Goal: Information Seeking & Learning: Learn about a topic

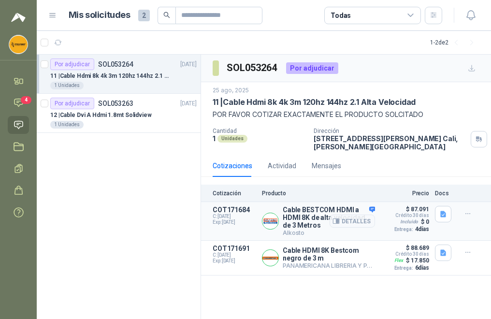
click at [271, 219] on img at bounding box center [270, 221] width 16 height 16
click at [226, 214] on span "C: 26/08/2025" at bounding box center [234, 217] width 43 height 6
click at [316, 211] on p "Cable BESTCOM HDMI a HDMI 8K de alta velocidad de 3 Metros" at bounding box center [329, 217] width 92 height 23
click at [351, 225] on button "Detalles" at bounding box center [352, 221] width 45 height 13
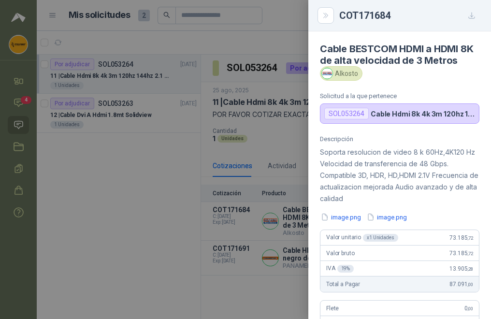
click at [160, 232] on div at bounding box center [245, 159] width 491 height 319
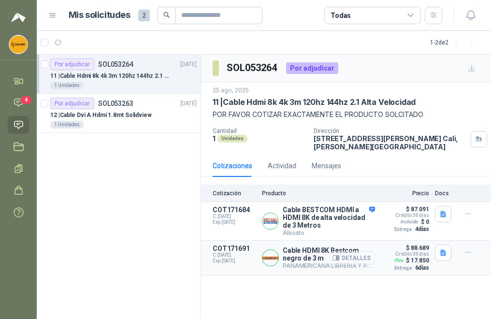
click at [351, 257] on button "Detalles" at bounding box center [352, 257] width 45 height 13
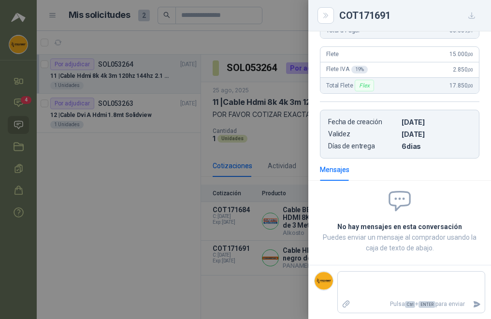
scroll to position [0, 0]
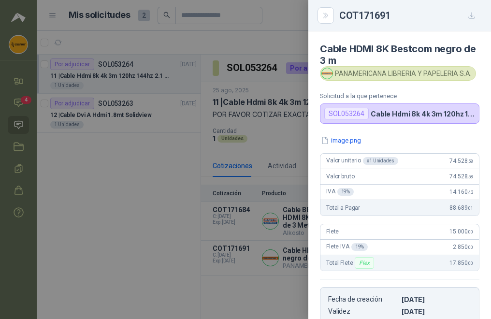
click at [426, 116] on p "Cable Hdmi 8k 4k 3m 120hz 144hz 2.1 Alta Velocidad" at bounding box center [423, 114] width 104 height 8
click at [467, 117] on p "Cable Hdmi 8k 4k 3m 120hz 144hz 2.1 Alta Velocidad" at bounding box center [423, 114] width 104 height 8
click at [462, 116] on p "Cable Hdmi 8k 4k 3m 120hz 144hz 2.1 Alta Velocidad" at bounding box center [423, 114] width 104 height 8
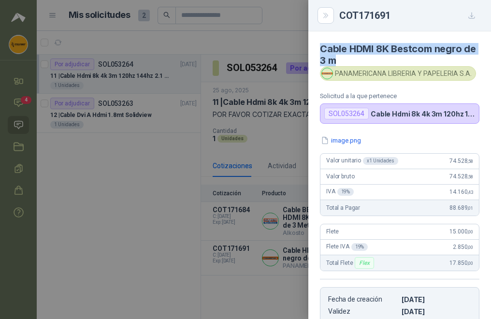
drag, startPoint x: 355, startPoint y: 59, endPoint x: 316, endPoint y: 43, distance: 42.3
click at [316, 43] on article "Cable HDMI 8K Bestcom negro de 3 m PANAMERICANA LIBRERIA Y PAPELERIA S.A. Solic…" at bounding box center [399, 77] width 183 height 92
copy h4 "Cable HDMI 8K Bestcom negro de 3 m"
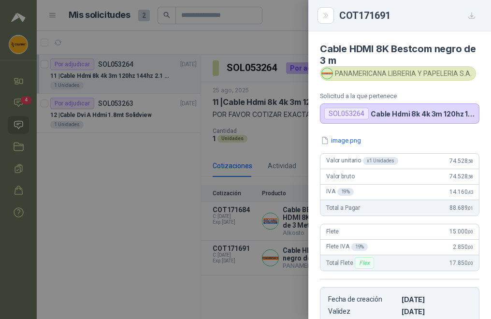
click at [170, 174] on div at bounding box center [245, 159] width 491 height 319
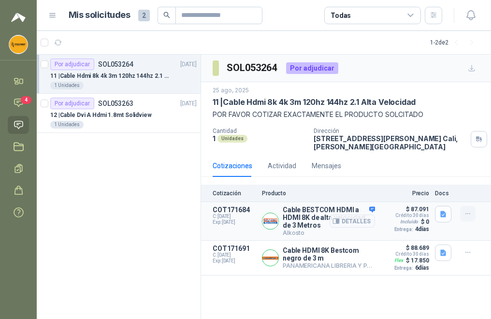
click at [472, 216] on icon "button" at bounding box center [468, 214] width 8 height 8
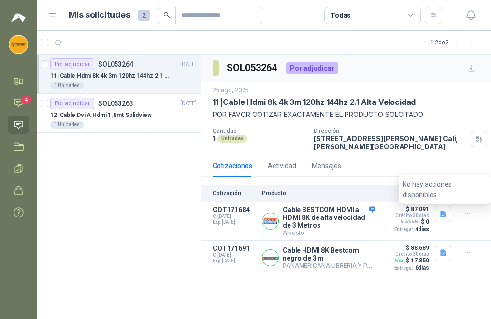
click at [161, 229] on div "Por adjudicar SOL053264 25/08/25 11 | Cable Hdmi 8k 4k 3m 120hz 144hz 2.1 Alta …" at bounding box center [119, 187] width 164 height 265
click at [134, 116] on p "12 | Cable Dvi A Hdmi 1.8mt Solidview" at bounding box center [100, 115] width 101 height 9
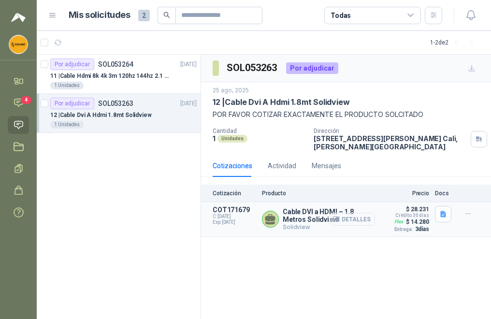
click at [342, 218] on button "Detalles" at bounding box center [352, 219] width 45 height 13
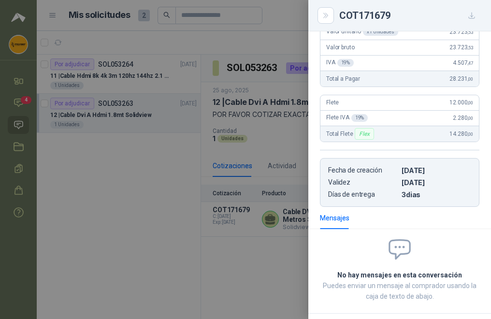
scroll to position [32, 0]
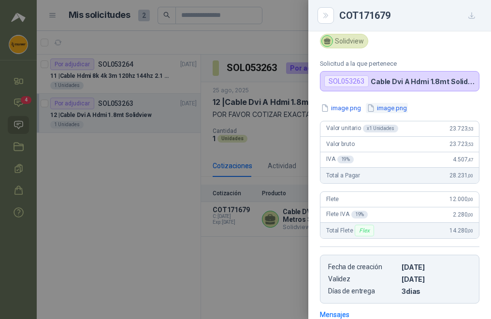
click at [373, 110] on icon "button" at bounding box center [371, 108] width 8 height 8
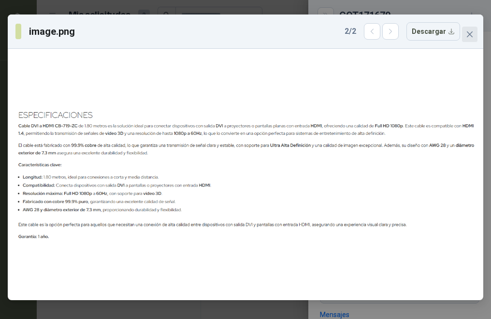
click at [468, 35] on icon "close" at bounding box center [470, 34] width 8 height 8
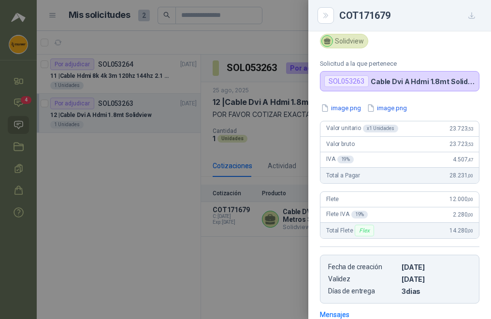
scroll to position [177, 0]
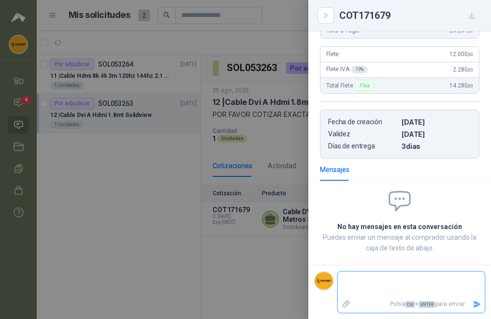
click at [377, 278] on textarea at bounding box center [411, 285] width 147 height 22
type textarea "*"
type textarea "**"
type textarea "*"
type textarea "**"
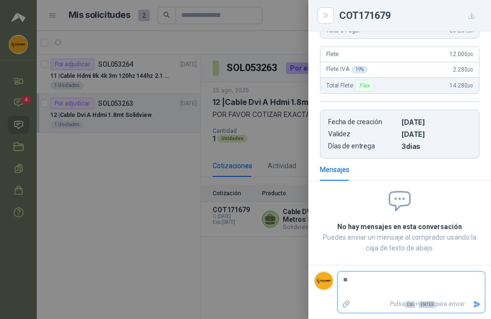
type textarea "***"
type textarea "****"
type textarea "***"
type textarea "*****"
type textarea "******"
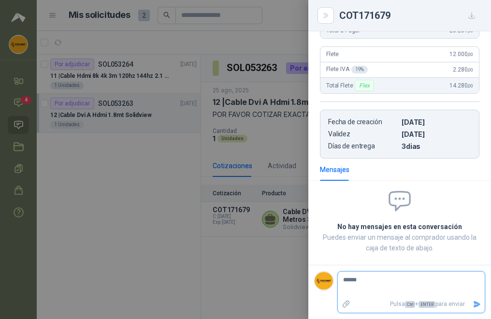
type textarea "*******"
type textarea "********"
click at [473, 305] on icon "Enviar" at bounding box center [477, 304] width 8 height 8
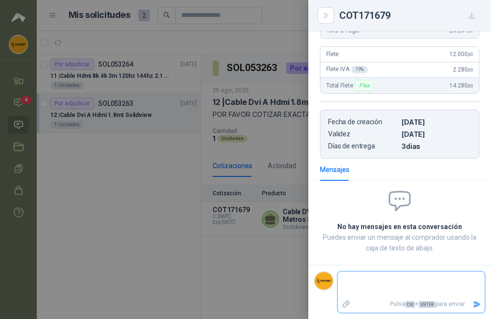
scroll to position [145, 0]
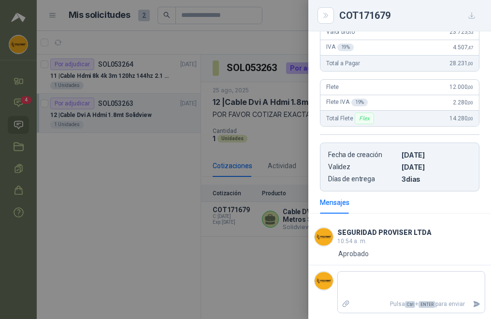
click at [289, 279] on div at bounding box center [245, 159] width 491 height 319
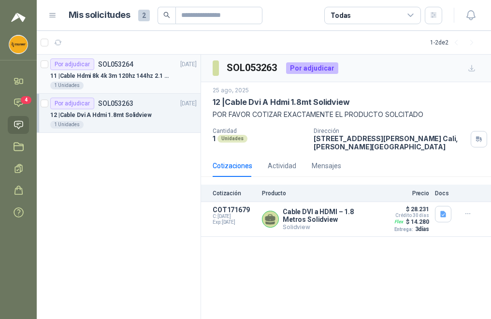
click at [104, 75] on p "11 | Cable Hdmi 8k 4k 3m 120hz 144hz 2.1 Alta Velocidad" at bounding box center [110, 76] width 120 height 9
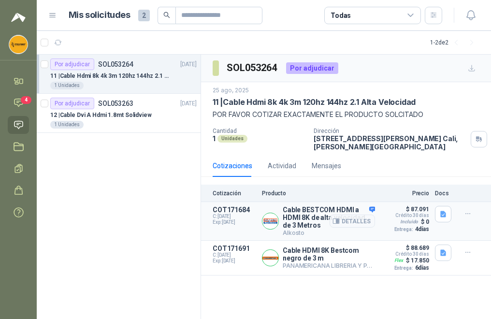
click at [312, 217] on p "Cable BESTCOM HDMI a HDMI 8K de alta velocidad de 3 Metros" at bounding box center [329, 217] width 92 height 23
click at [314, 216] on p "Cable BESTCOM HDMI a HDMI 8K de alta velocidad de 3 Metros" at bounding box center [329, 217] width 92 height 23
click at [95, 223] on div "Por adjudicar SOL053264 25/08/25 11 | Cable Hdmi 8k 4k 3m 120hz 144hz 2.1 Alta …" at bounding box center [119, 187] width 164 height 265
click at [470, 217] on icon "button" at bounding box center [468, 214] width 8 height 8
click at [286, 219] on p "Cable BESTCOM HDMI a HDMI 8K de alta velocidad de 3 Metros" at bounding box center [329, 217] width 92 height 23
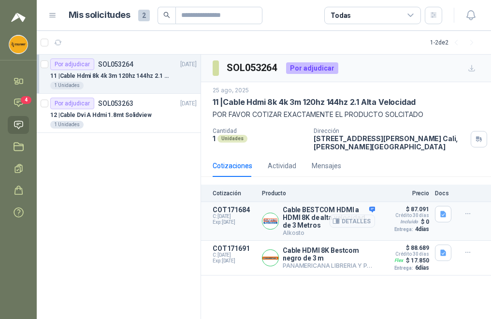
click at [374, 208] on div "Detalles" at bounding box center [352, 221] width 45 height 30
click at [272, 226] on img at bounding box center [270, 221] width 16 height 16
click at [226, 207] on p "COT171684" at bounding box center [234, 210] width 43 height 8
click at [317, 209] on p "Cable BESTCOM HDMI a HDMI 8K de alta velocidad de 3 Metros" at bounding box center [329, 217] width 92 height 23
click at [447, 216] on icon "button" at bounding box center [443, 214] width 8 height 8
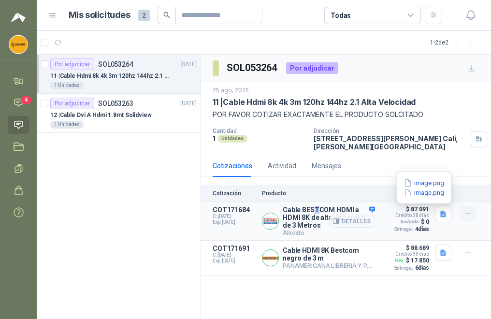
click at [467, 215] on icon "button" at bounding box center [468, 214] width 8 height 8
click at [445, 216] on icon "button" at bounding box center [443, 214] width 8 height 8
click at [426, 184] on button "image.png" at bounding box center [424, 183] width 42 height 10
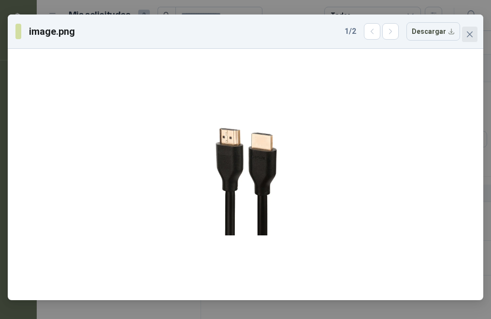
click at [469, 33] on icon "close" at bounding box center [470, 34] width 8 height 8
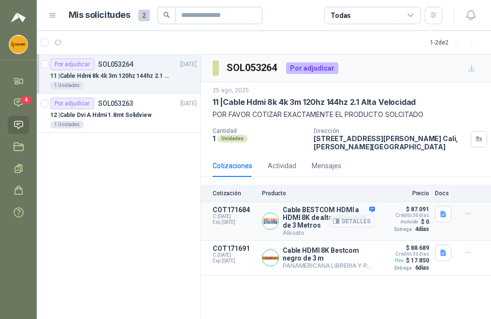
click at [232, 209] on p "COT171684" at bounding box center [234, 210] width 43 height 8
drag, startPoint x: 248, startPoint y: 209, endPoint x: 205, endPoint y: 212, distance: 43.1
click at [205, 212] on article "COT171684 C: 26/08/2025 Exp: 10/09/2025 Cable BESTCOM HDMI a HDMI 8K de alta ve…" at bounding box center [346, 221] width 290 height 39
copy p "COT171684"
click at [308, 164] on div "Cotizaciones Actividad Mensajes" at bounding box center [277, 166] width 129 height 22
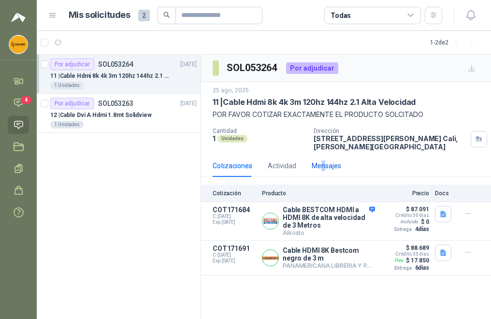
click at [322, 166] on div "Mensajes" at bounding box center [326, 165] width 29 height 11
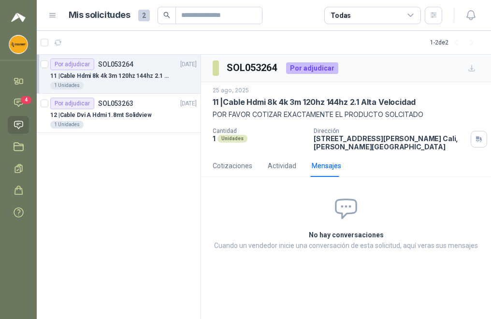
drag, startPoint x: 322, startPoint y: 166, endPoint x: 326, endPoint y: 209, distance: 42.7
click at [326, 209] on span at bounding box center [346, 209] width 267 height 26
click at [335, 233] on h2 "No hay conversaciones" at bounding box center [346, 235] width 267 height 11
click at [228, 165] on div "Cotizaciones" at bounding box center [233, 165] width 40 height 11
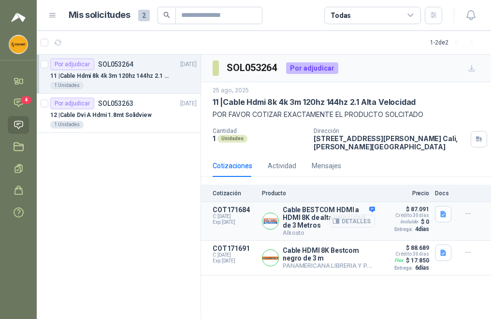
click at [304, 219] on p "Cable BESTCOM HDMI a HDMI 8K de alta velocidad de 3 Metros" at bounding box center [329, 217] width 92 height 23
click at [370, 206] on div "Detalles" at bounding box center [352, 221] width 45 height 30
click at [354, 222] on button "Detalles" at bounding box center [352, 221] width 45 height 13
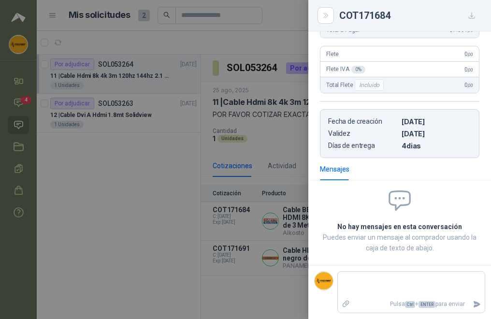
scroll to position [266, 0]
type textarea "*"
type textarea "**"
type textarea "***"
type textarea "****"
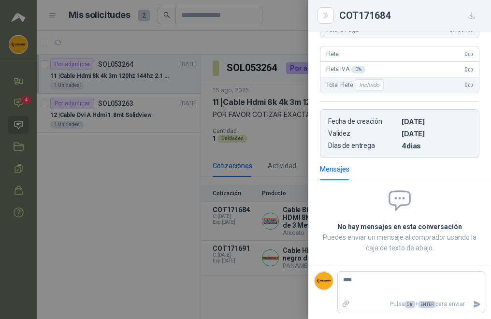
type textarea "*****"
type textarea "******"
type textarea "*******"
type textarea "********"
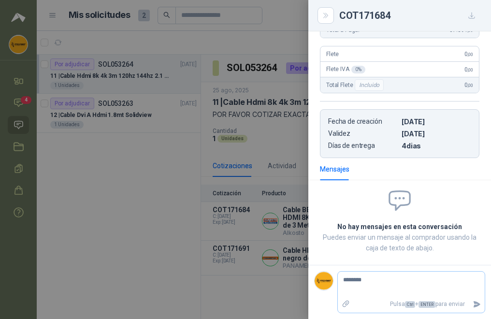
type textarea "********"
click at [474, 303] on icon "Enviar" at bounding box center [477, 304] width 7 height 6
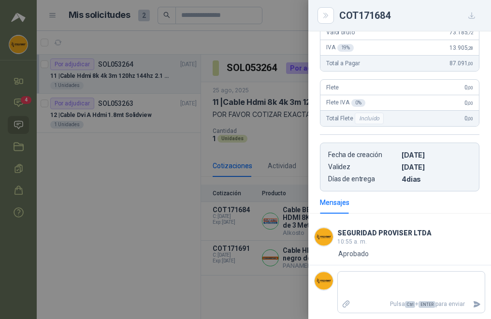
click at [227, 281] on div at bounding box center [245, 159] width 491 height 319
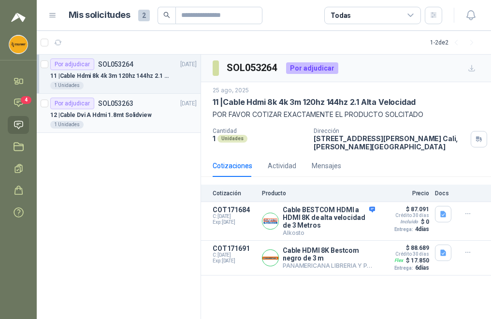
click at [131, 120] on div "12 | Cable Dvi A Hdmi 1.8mt Solidview" at bounding box center [123, 115] width 146 height 12
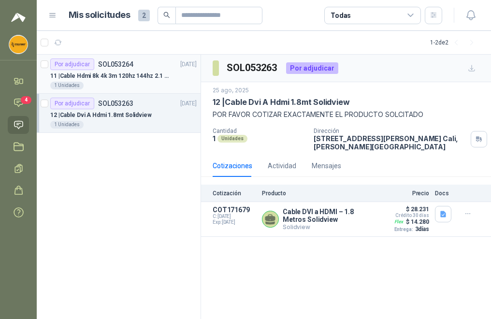
click at [122, 77] on p "11 | Cable Hdmi 8k 4k 3m 120hz 144hz 2.1 Alta Velocidad" at bounding box center [110, 76] width 120 height 9
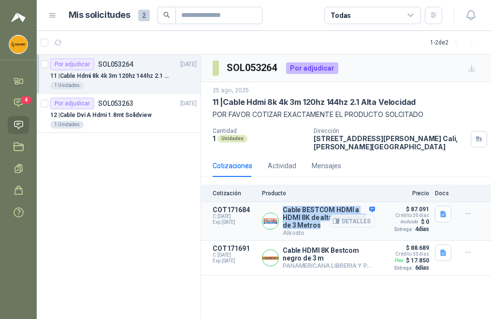
drag, startPoint x: 281, startPoint y: 210, endPoint x: 327, endPoint y: 225, distance: 48.1
click at [327, 225] on div "Cable BESTCOM HDMI a HDMI 8K de alta velocidad de 3 Metros Alkosto Detalles" at bounding box center [318, 221] width 113 height 30
copy p "Cable BESTCOM HDMI a HDMI 8K de alta velocidad de 3 Metros"
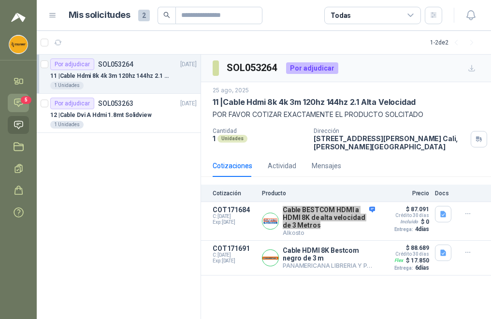
click at [17, 101] on icon at bounding box center [19, 103] width 10 height 10
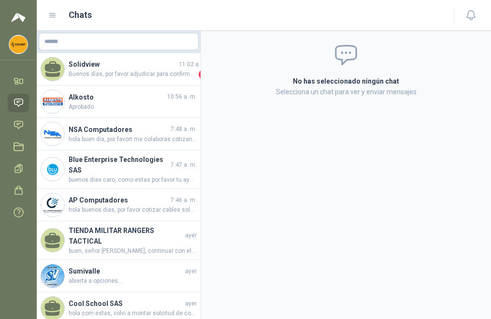
click at [14, 46] on img at bounding box center [18, 44] width 18 height 18
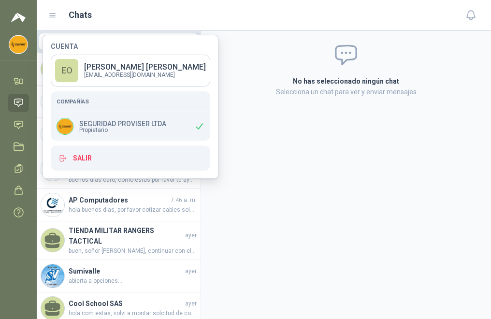
click at [18, 53] on img at bounding box center [18, 44] width 18 height 18
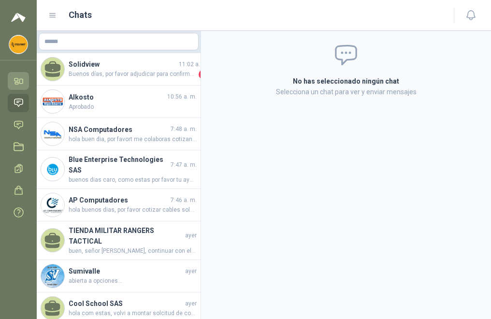
click at [21, 84] on icon at bounding box center [19, 81] width 10 height 10
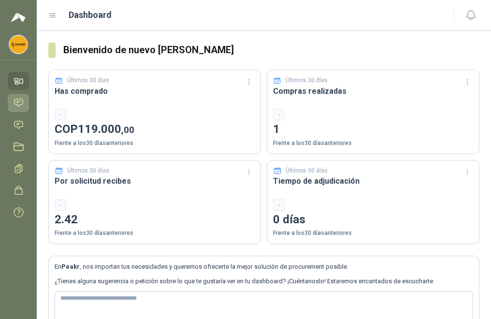
click at [17, 102] on icon at bounding box center [18, 103] width 8 height 8
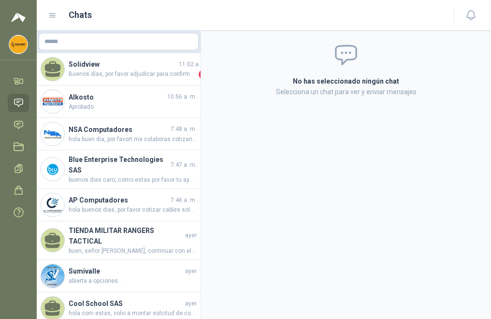
click at [16, 20] on img at bounding box center [18, 18] width 14 height 12
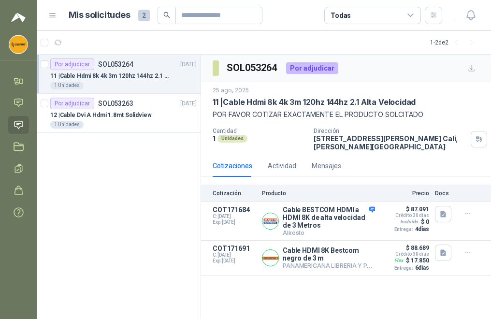
click at [120, 68] on p "SOL053264" at bounding box center [115, 64] width 35 height 7
click at [102, 105] on p "SOL053263" at bounding box center [115, 103] width 35 height 7
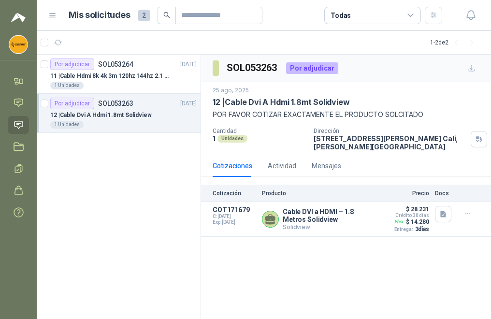
drag, startPoint x: 342, startPoint y: 126, endPoint x: 347, endPoint y: 135, distance: 10.6
click at [346, 130] on div "25 ago, 2025 12 | Cable Dvi A Hdmi 1.8mt Solidview POR FAVOR COTIZAR EXACTAMENT…" at bounding box center [346, 118] width 267 height 65
click at [348, 137] on p "CALLE 24 NORTE No. 5B 05, BARRIO SAN VICENTE CALI Cali , Valle del Cauca" at bounding box center [390, 142] width 153 height 16
click at [350, 144] on p "CALLE 24 NORTE No. 5B 05, BARRIO SAN VICENTE CALI Cali , Valle del Cauca" at bounding box center [390, 142] width 153 height 16
click at [126, 77] on p "11 | Cable Hdmi 8k 4k 3m 120hz 144hz 2.1 Alta Velocidad" at bounding box center [110, 76] width 120 height 9
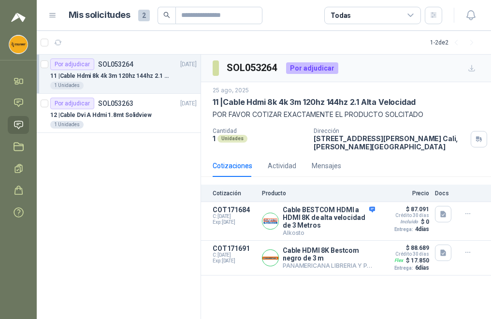
click at [55, 18] on icon at bounding box center [52, 15] width 9 height 9
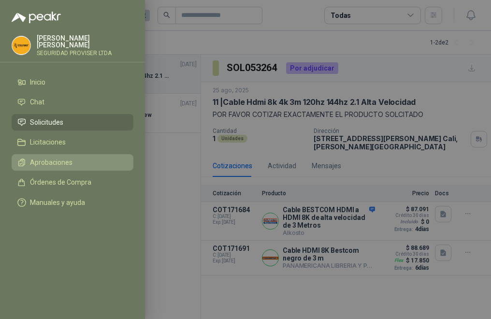
click at [68, 159] on span "Aprobaciones" at bounding box center [51, 163] width 43 height 8
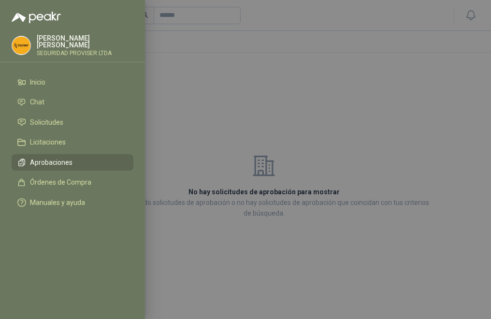
click at [359, 131] on div at bounding box center [245, 159] width 491 height 319
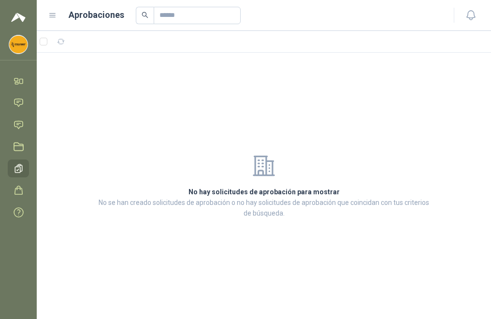
drag, startPoint x: 363, startPoint y: 130, endPoint x: 342, endPoint y: 130, distance: 21.8
drag, startPoint x: 342, startPoint y: 130, endPoint x: 64, endPoint y: 47, distance: 289.5
click at [64, 47] on button "button" at bounding box center [60, 41] width 15 height 15
click at [59, 43] on icon "button" at bounding box center [61, 42] width 8 height 8
click at [53, 18] on icon at bounding box center [52, 15] width 9 height 9
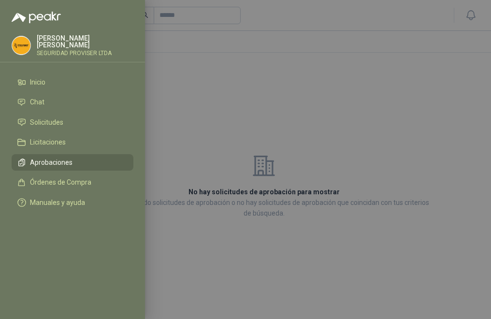
click at [225, 116] on div at bounding box center [245, 159] width 491 height 319
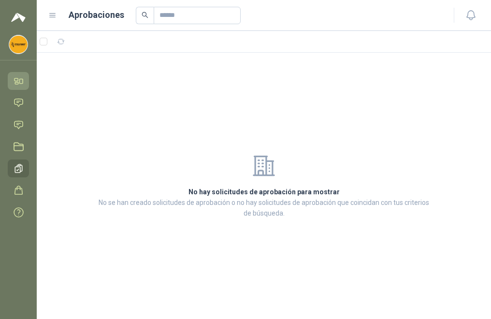
click at [19, 83] on icon at bounding box center [19, 81] width 10 height 10
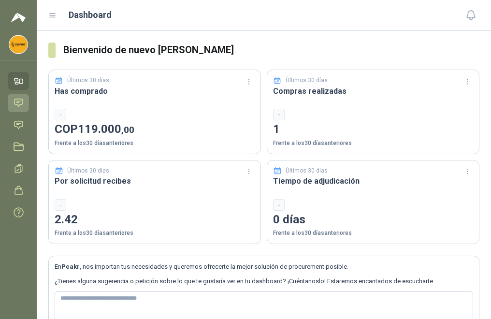
click at [16, 101] on icon at bounding box center [19, 103] width 10 height 10
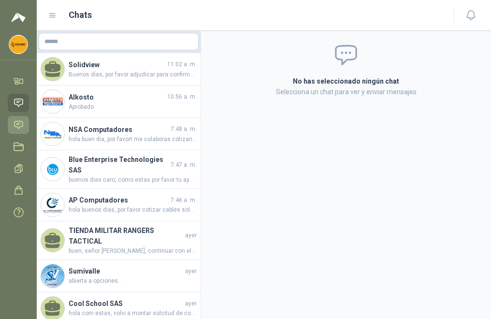
click at [14, 119] on link "Solicitudes" at bounding box center [18, 125] width 21 height 18
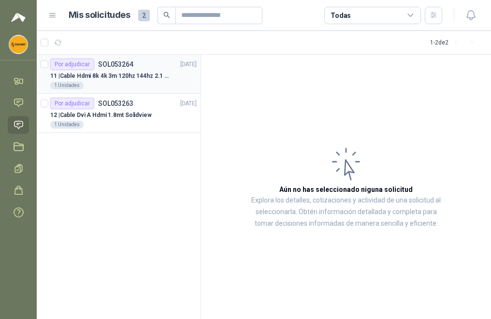
click at [141, 70] on div "11 | Cable Hdmi 8k 4k 3m 120hz 144hz 2.1 Alta Velocidad" at bounding box center [123, 76] width 146 height 12
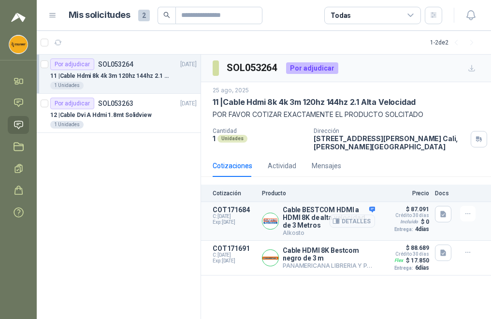
click at [308, 222] on p "Cable BESTCOM HDMI a HDMI 8K de alta velocidad de 3 Metros" at bounding box center [329, 217] width 92 height 23
click at [317, 171] on div "Mensajes" at bounding box center [326, 165] width 29 height 11
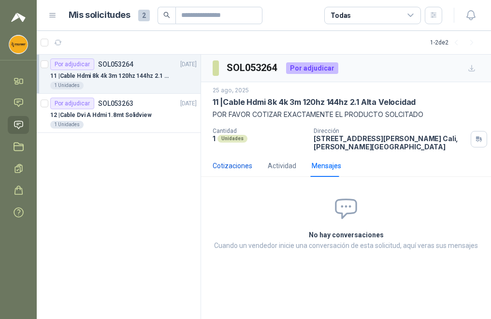
click at [223, 167] on div "Cotizaciones" at bounding box center [233, 165] width 40 height 11
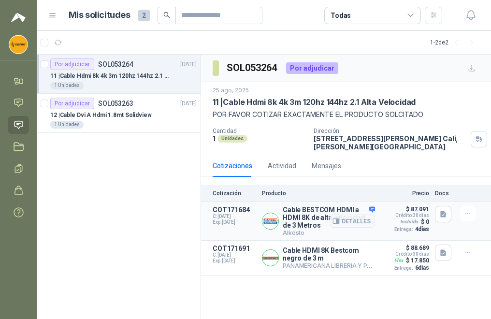
click at [219, 217] on span "C: 26/08/2025" at bounding box center [234, 217] width 43 height 6
click at [469, 216] on icon "button" at bounding box center [468, 214] width 8 height 8
click at [355, 220] on button "Detalles" at bounding box center [352, 221] width 45 height 13
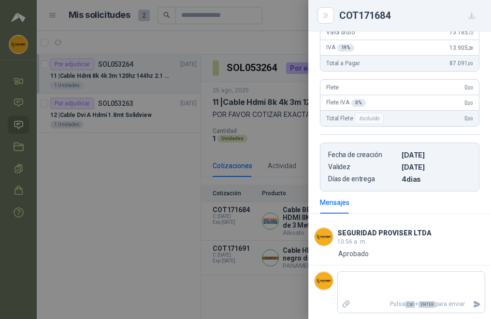
scroll to position [232, 0]
click at [200, 180] on div at bounding box center [245, 159] width 491 height 319
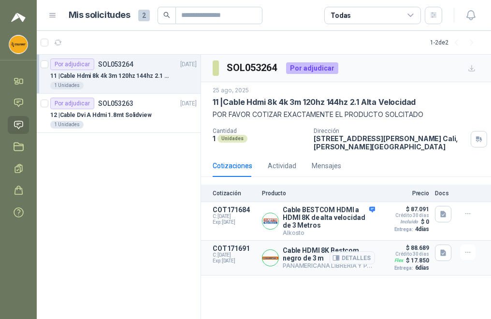
click at [332, 250] on div "Detalles" at bounding box center [352, 258] width 45 height 27
click at [310, 257] on p "Cable HDMI 8K Bestcom negro de 3 m" at bounding box center [329, 253] width 92 height 15
click at [290, 257] on p "Cable HDMI 8K Bestcom negro de 3 m" at bounding box center [329, 253] width 92 height 15
click at [301, 253] on p "Cable HDMI 8K Bestcom negro de 3 m" at bounding box center [329, 253] width 92 height 15
click at [453, 251] on div at bounding box center [444, 258] width 19 height 27
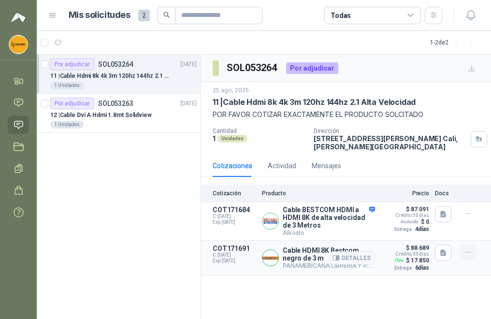
click at [468, 251] on icon "button" at bounding box center [468, 252] width 8 height 8
click at [345, 248] on div "Detalles" at bounding box center [352, 258] width 45 height 27
click at [445, 258] on button "button" at bounding box center [443, 253] width 16 height 16
click at [480, 258] on article "COT171691 C: 26/08/2025 Exp: 10/09/2025 Cable HDMI 8K Bestcom negro de 3 m PANA…" at bounding box center [346, 258] width 290 height 35
click at [469, 249] on icon "button" at bounding box center [468, 252] width 8 height 8
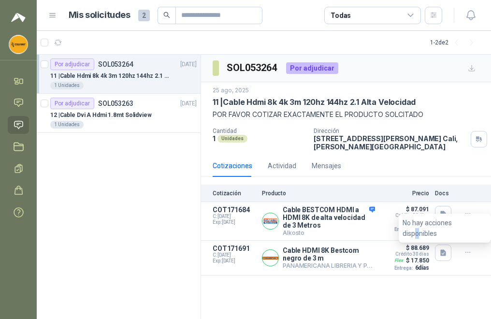
click at [468, 232] on li "No hay acciones disponibles" at bounding box center [445, 227] width 85 height 21
drag, startPoint x: 468, startPoint y: 232, endPoint x: 419, endPoint y: 232, distance: 49.3
click at [419, 232] on li "No hay acciones disponibles" at bounding box center [445, 227] width 85 height 21
click at [275, 252] on div at bounding box center [270, 257] width 17 height 17
click at [220, 249] on p "COT171691" at bounding box center [234, 249] width 43 height 8
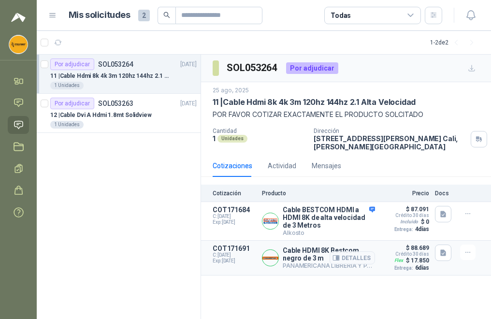
drag, startPoint x: 220, startPoint y: 249, endPoint x: 312, endPoint y: 245, distance: 92.4
click at [312, 245] on div "Cable HDMI 8K Bestcom negro de 3 m PANAMERICANA LIBRERIA Y PAPELERIA S.A. Detal…" at bounding box center [318, 258] width 113 height 27
drag, startPoint x: 308, startPoint y: 255, endPoint x: 303, endPoint y: 257, distance: 5.8
click at [306, 254] on p "Cable HDMI 8K Bestcom negro de 3 m" at bounding box center [329, 253] width 92 height 15
click at [298, 264] on p "PANAMERICANA LIBRERIA Y PAPELERIA S.A." at bounding box center [329, 265] width 92 height 7
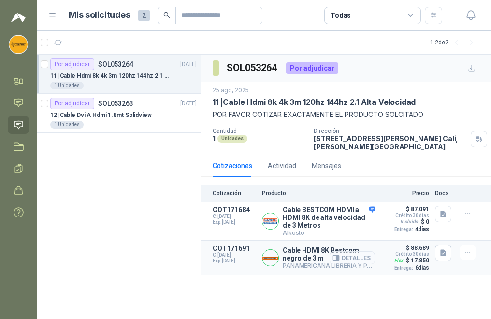
click at [353, 266] on div "Detalles" at bounding box center [352, 258] width 45 height 27
click at [354, 261] on button "Detalles" at bounding box center [352, 257] width 45 height 13
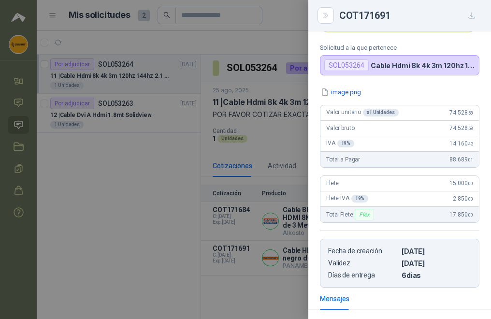
scroll to position [177, 0]
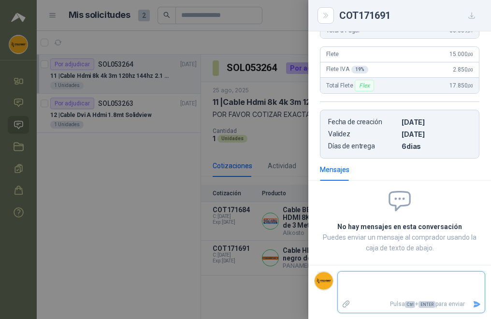
click at [379, 288] on textarea at bounding box center [411, 285] width 147 height 22
type textarea "*"
type textarea "**"
type textarea "***"
type textarea "****"
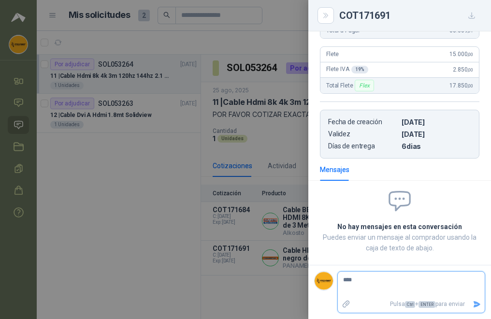
type textarea "***"
type textarea "****"
type textarea "*****"
type textarea "******"
type textarea "*******"
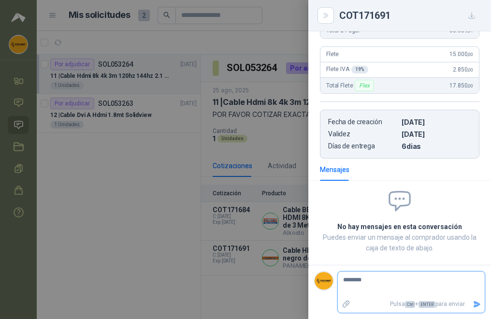
type textarea "********"
click at [474, 305] on icon "Enviar" at bounding box center [477, 304] width 7 height 6
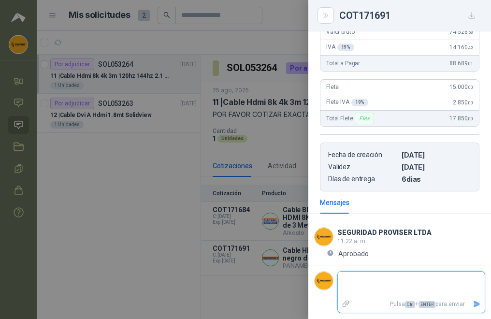
scroll to position [145, 0]
click at [19, 149] on div at bounding box center [245, 159] width 491 height 319
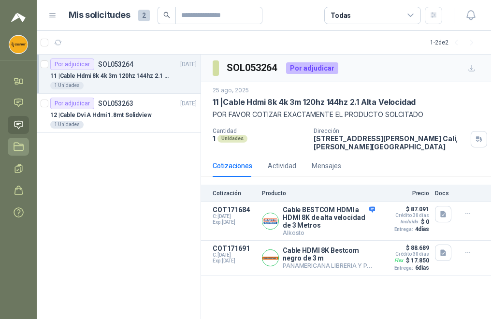
click at [20, 148] on icon at bounding box center [19, 147] width 10 height 10
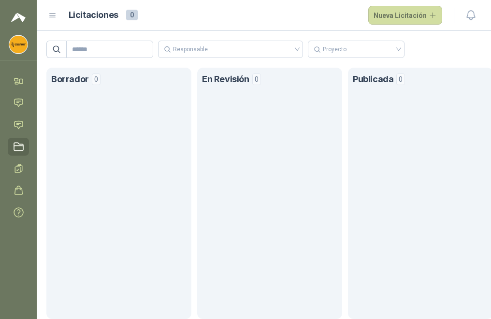
click at [46, 16] on header "Licitaciones 0 Nueva Licitación" at bounding box center [264, 15] width 454 height 31
click at [55, 18] on icon at bounding box center [52, 15] width 9 height 9
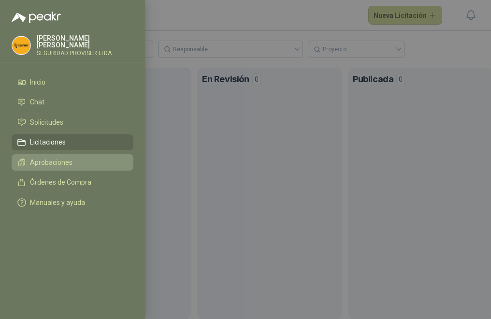
click at [56, 163] on span "Aprobaciones" at bounding box center [51, 163] width 43 height 8
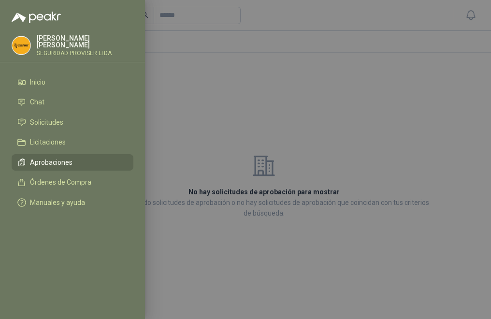
click at [278, 253] on div at bounding box center [245, 159] width 491 height 319
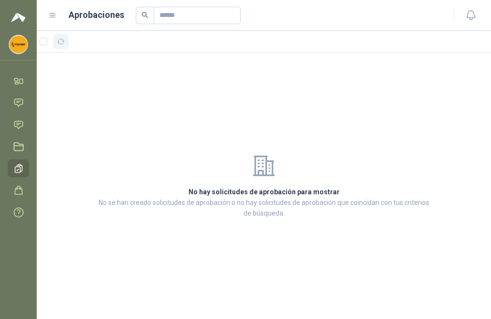
click at [60, 38] on icon "button" at bounding box center [61, 42] width 8 height 8
click at [55, 17] on icon at bounding box center [53, 16] width 6 height 4
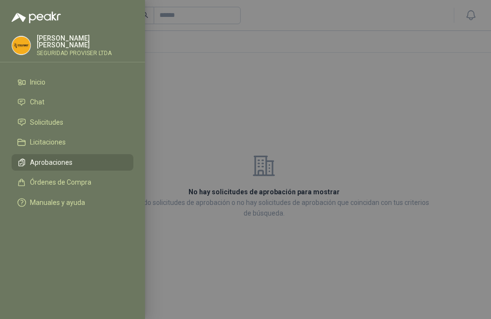
click at [50, 129] on ul "Inicio Chat Solicitudes Licitaciones Aprobaciones Órdenes de Compra Manuales y …" at bounding box center [72, 144] width 145 height 141
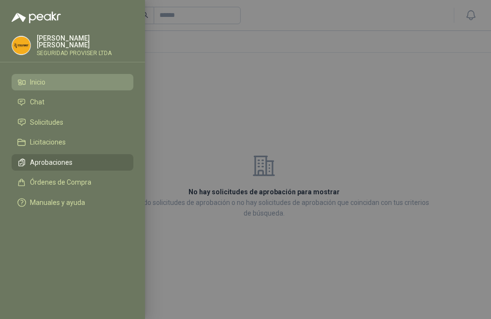
click at [38, 78] on span "Inicio" at bounding box center [37, 82] width 15 height 8
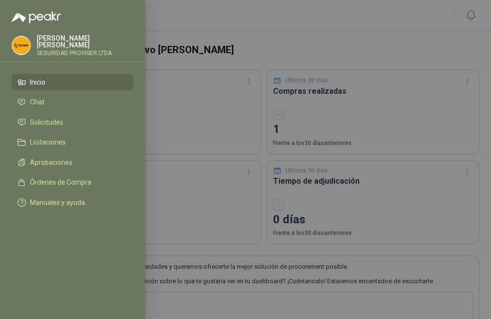
drag, startPoint x: 271, startPoint y: 89, endPoint x: 263, endPoint y: 93, distance: 8.5
click at [269, 90] on div at bounding box center [245, 159] width 491 height 319
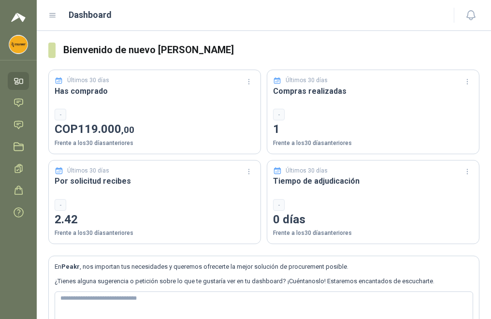
scroll to position [46, 0]
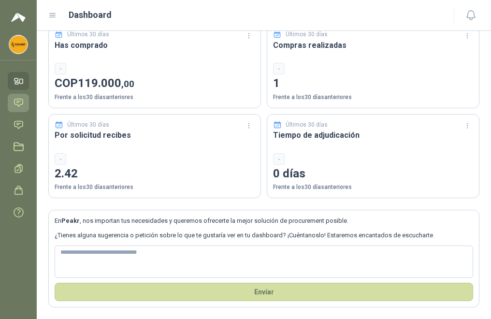
click at [23, 100] on icon at bounding box center [19, 103] width 10 height 10
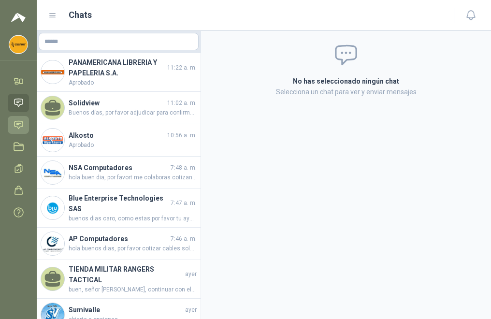
click at [20, 130] on link "Solicitudes" at bounding box center [18, 125] width 21 height 18
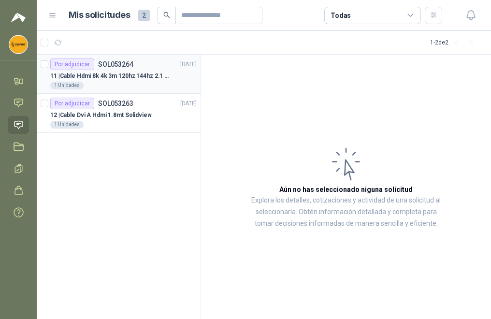
click at [68, 64] on div "Por adjudicar" at bounding box center [72, 64] width 44 height 12
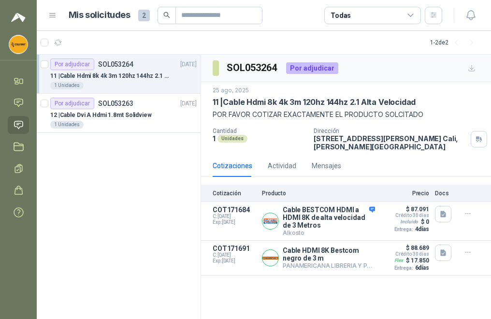
click at [311, 72] on div "Por adjudicar" at bounding box center [312, 68] width 52 height 12
click at [470, 218] on button "button" at bounding box center [467, 213] width 15 height 15
click at [17, 168] on icon at bounding box center [19, 168] width 10 height 10
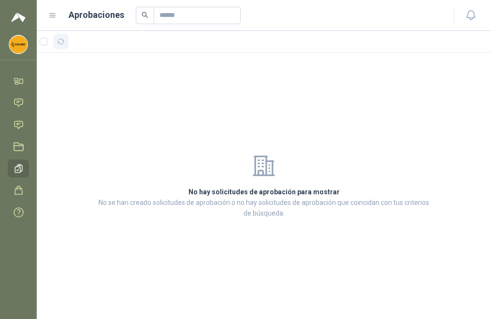
click at [63, 42] on icon "button" at bounding box center [61, 42] width 8 height 8
click at [57, 16] on div "Aprobaciones" at bounding box center [245, 15] width 394 height 17
click at [52, 17] on icon at bounding box center [52, 15] width 9 height 9
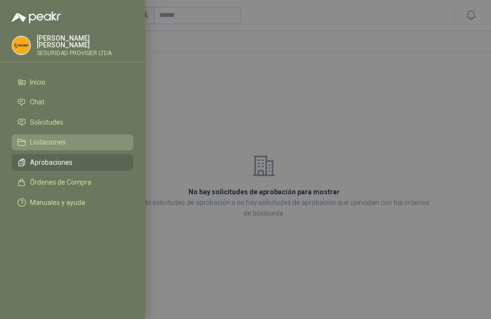
click at [70, 134] on link "Licitaciones" at bounding box center [73, 142] width 122 height 16
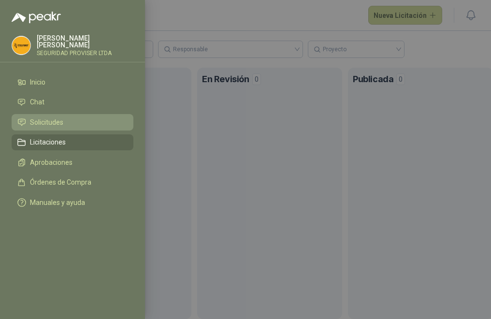
click at [62, 118] on span "Solicitudes" at bounding box center [46, 122] width 33 height 8
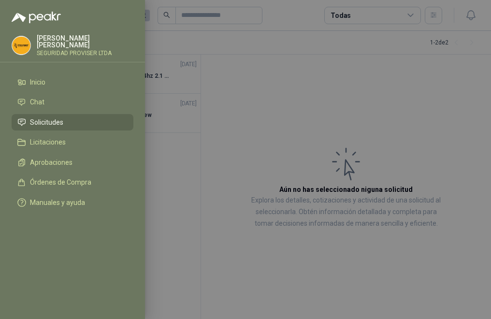
click at [235, 149] on div at bounding box center [245, 159] width 491 height 319
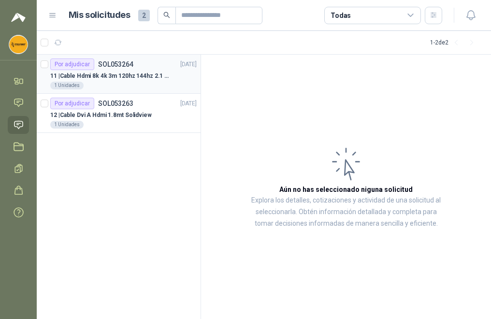
click at [159, 76] on p "11 | Cable Hdmi 8k 4k 3m 120hz 144hz 2.1 Alta Velocidad" at bounding box center [110, 76] width 120 height 9
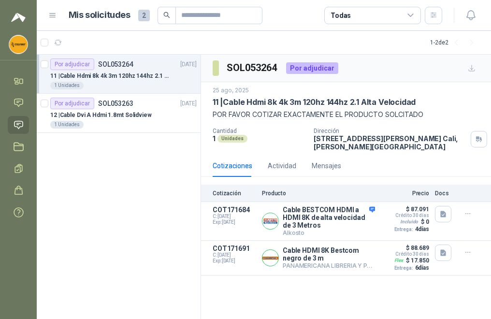
click at [63, 66] on div "Por adjudicar" at bounding box center [72, 64] width 44 height 12
click at [47, 66] on article "Por adjudicar SOL053264 25/08/25 11 | Cable Hdmi 8k 4k 3m 120hz 144hz 2.1 Alta …" at bounding box center [119, 74] width 164 height 39
click at [68, 60] on div "Por adjudicar" at bounding box center [72, 64] width 44 height 12
click at [68, 62] on div "Por adjudicar" at bounding box center [72, 64] width 44 height 12
click at [104, 119] on p "12 | Cable Dvi A Hdmi 1.8mt Solidview" at bounding box center [100, 115] width 101 height 9
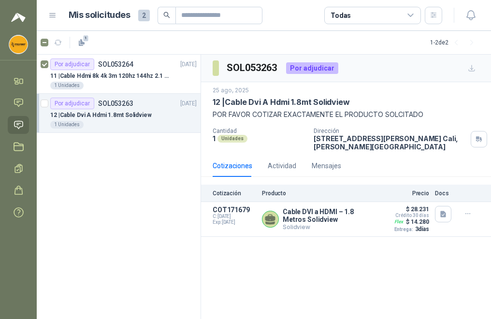
click at [101, 117] on p "12 | Cable Dvi A Hdmi 1.8mt Solidview" at bounding box center [100, 115] width 101 height 9
click at [104, 70] on div "Por adjudicar SOL053264" at bounding box center [91, 64] width 83 height 12
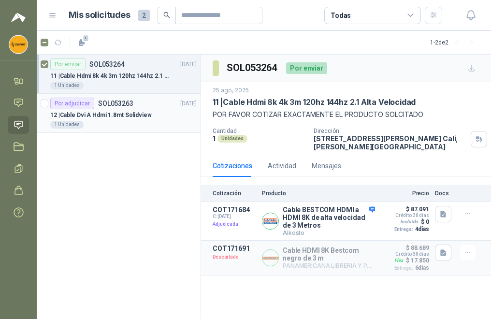
click at [95, 117] on p "12 | Cable Dvi A Hdmi 1.8mt Solidview" at bounding box center [100, 115] width 101 height 9
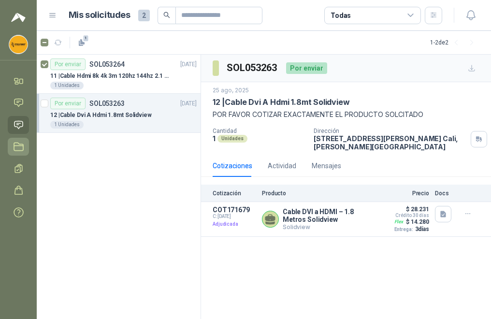
click at [19, 149] on icon at bounding box center [19, 147] width 10 height 10
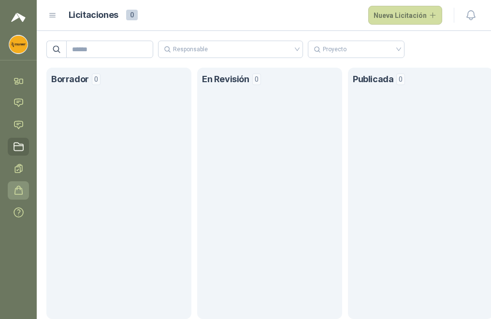
click at [20, 188] on icon at bounding box center [19, 190] width 10 height 10
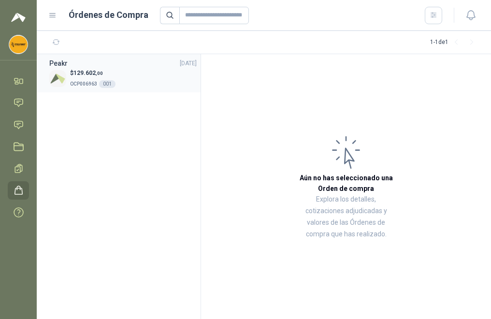
click at [87, 81] on span "OCP006963" at bounding box center [83, 83] width 27 height 5
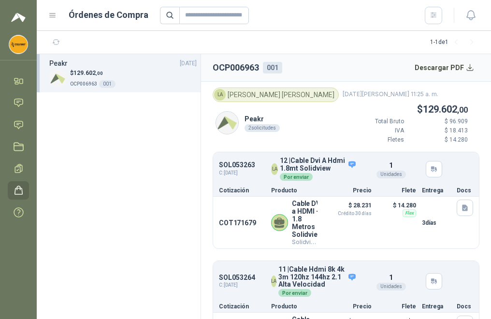
scroll to position [82, 0]
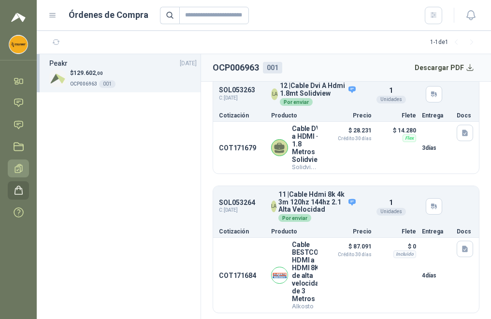
click at [20, 167] on icon at bounding box center [18, 168] width 7 height 8
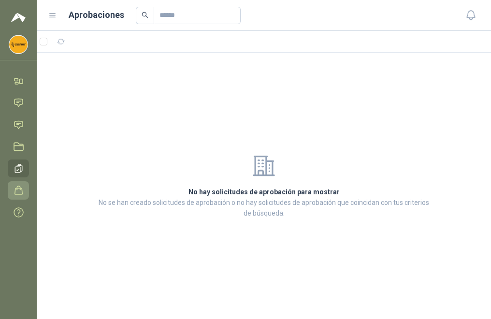
click at [23, 192] on icon at bounding box center [19, 190] width 10 height 10
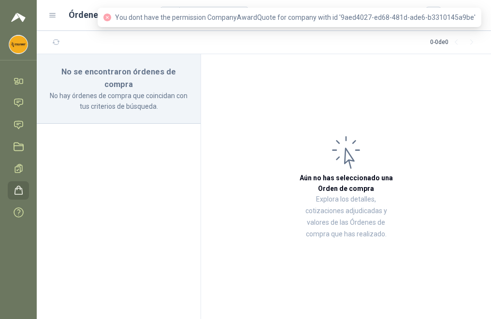
click at [25, 190] on link "Órdenes de Compra" at bounding box center [18, 190] width 21 height 18
click at [13, 181] on ul "Inicio Chat Solicitudes Licitaciones Aprobaciones Órdenes de Compra Manuales y …" at bounding box center [18, 148] width 37 height 153
click at [22, 168] on icon at bounding box center [19, 168] width 10 height 10
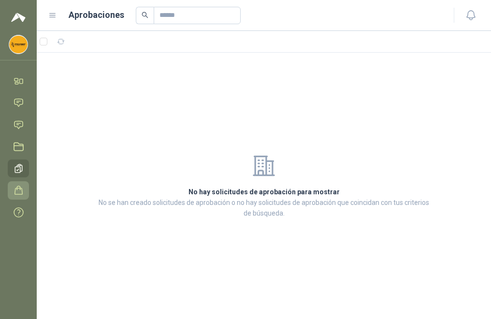
click at [23, 189] on icon at bounding box center [19, 190] width 10 height 10
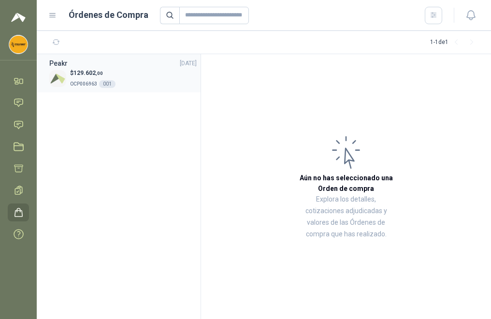
click at [90, 78] on p "OCP006963 001" at bounding box center [92, 83] width 45 height 11
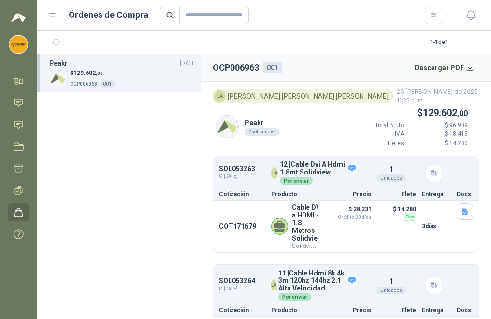
click at [129, 78] on div "$ 129.602 ,00 OCP006963 001" at bounding box center [122, 79] width 147 height 20
click at [22, 79] on icon at bounding box center [21, 81] width 3 height 4
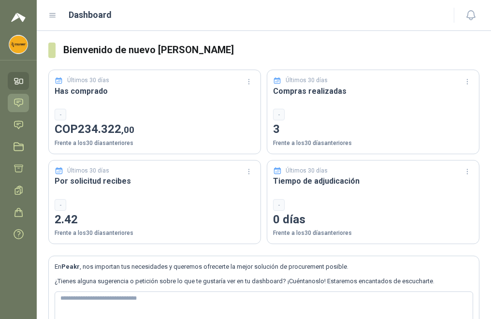
click at [17, 101] on icon at bounding box center [19, 103] width 10 height 10
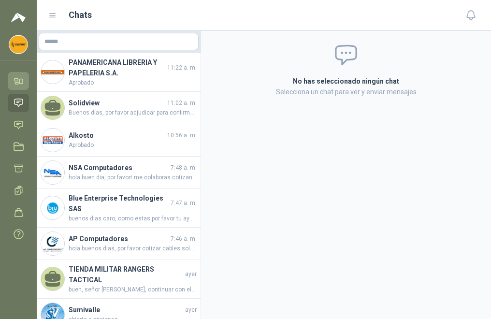
click at [15, 78] on icon at bounding box center [15, 79] width 3 height 2
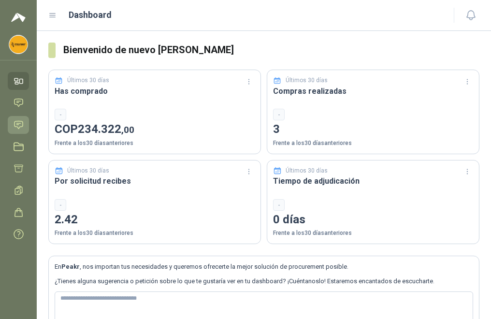
click at [22, 132] on link "Solicitudes" at bounding box center [18, 125] width 21 height 18
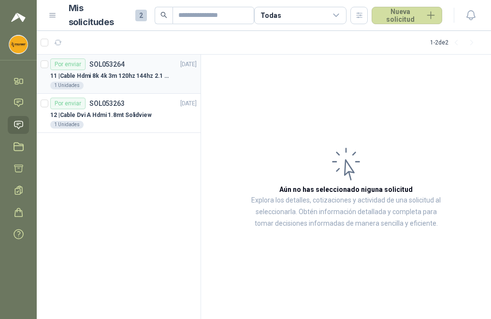
click at [76, 81] on div "11 | Cable Hdmi 8k 4k 3m 120hz 144hz 2.1 Alta Velocidad" at bounding box center [123, 76] width 146 height 12
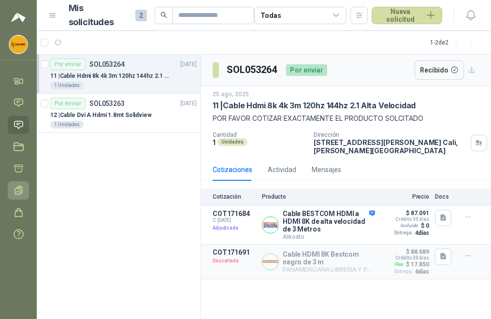
click at [21, 193] on icon at bounding box center [19, 190] width 10 height 10
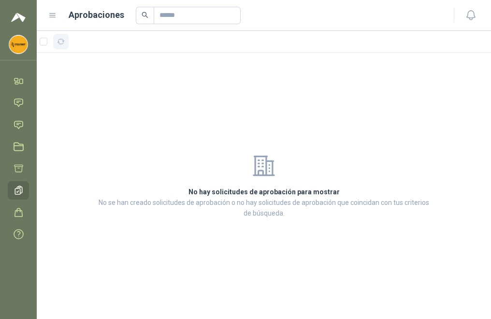
click at [61, 40] on icon "button" at bounding box center [61, 42] width 8 height 8
